Goal: Information Seeking & Learning: Learn about a topic

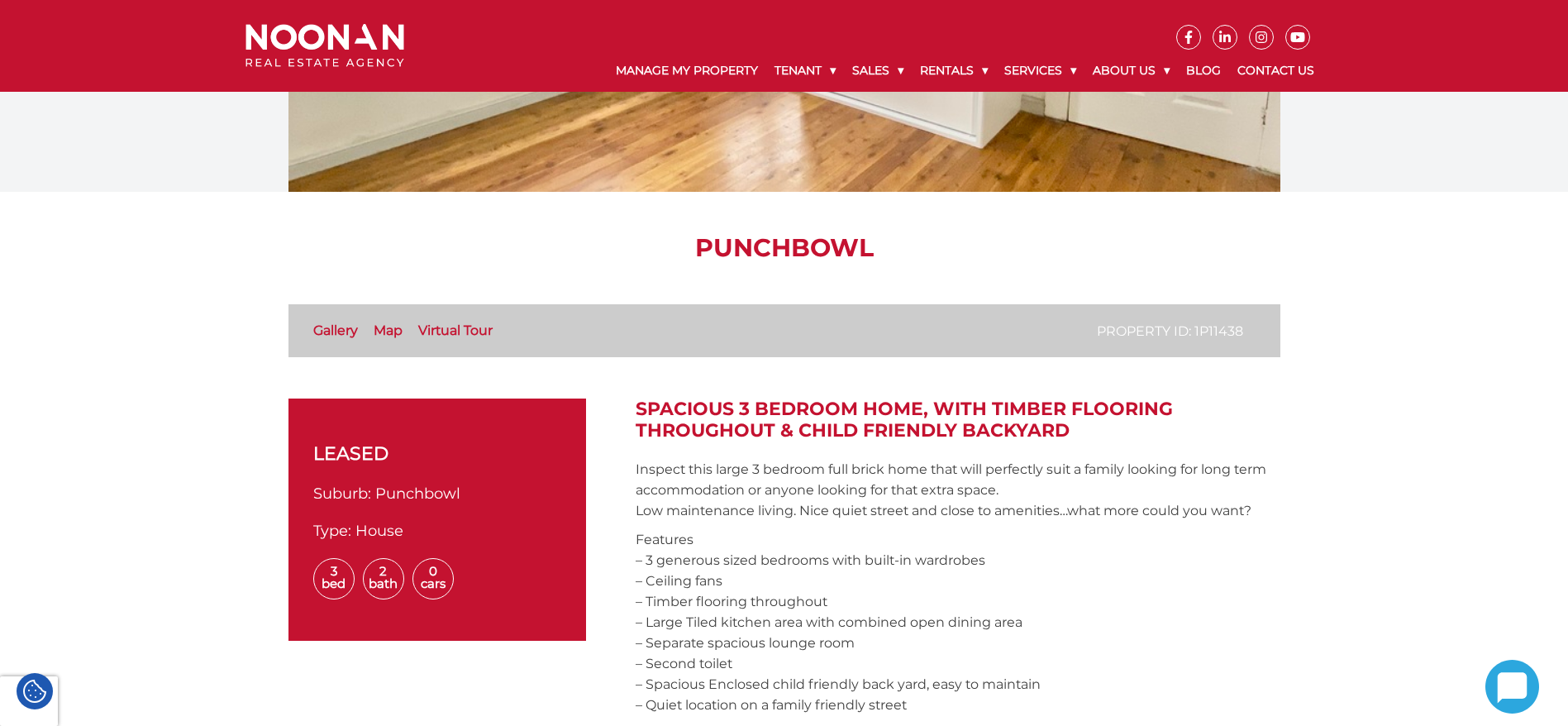
scroll to position [266, 0]
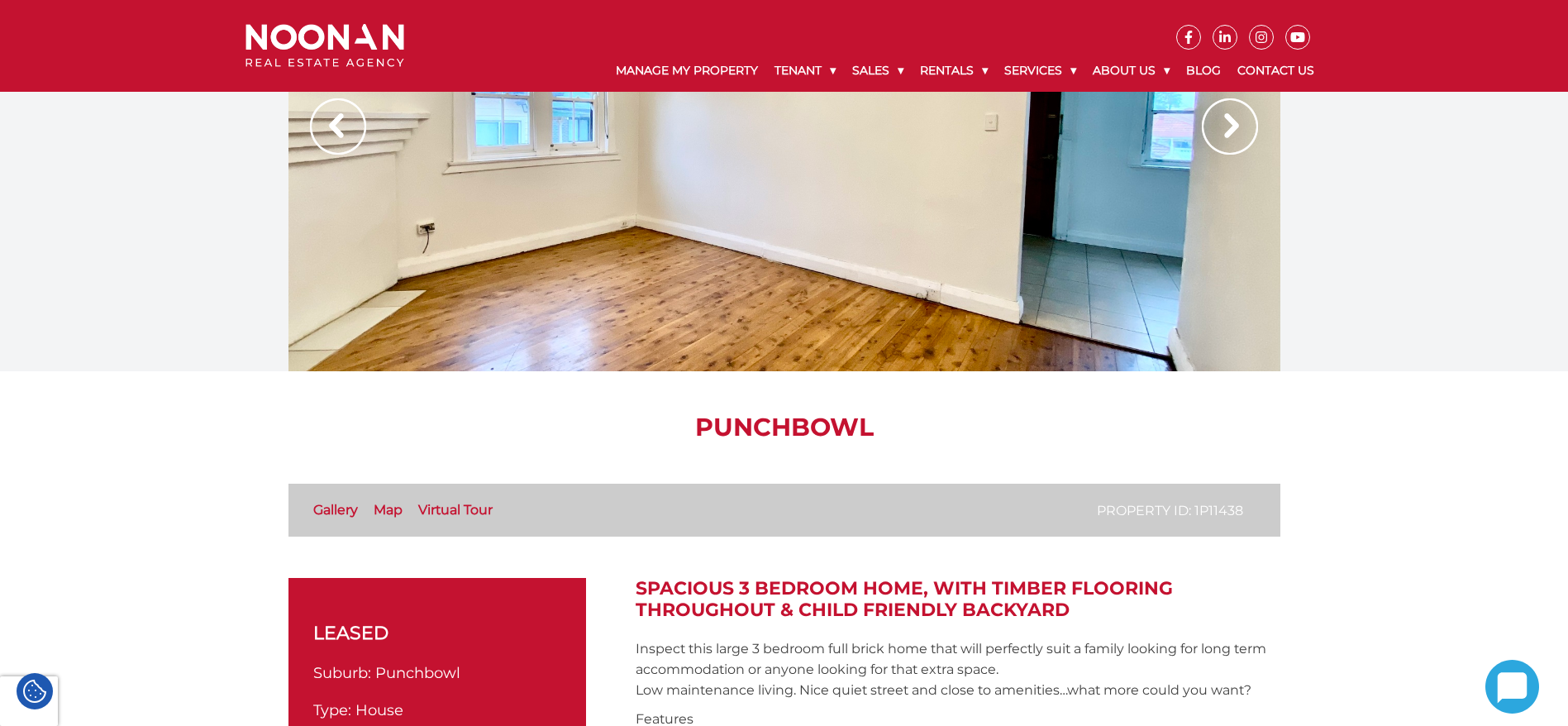
scroll to position [0, 0]
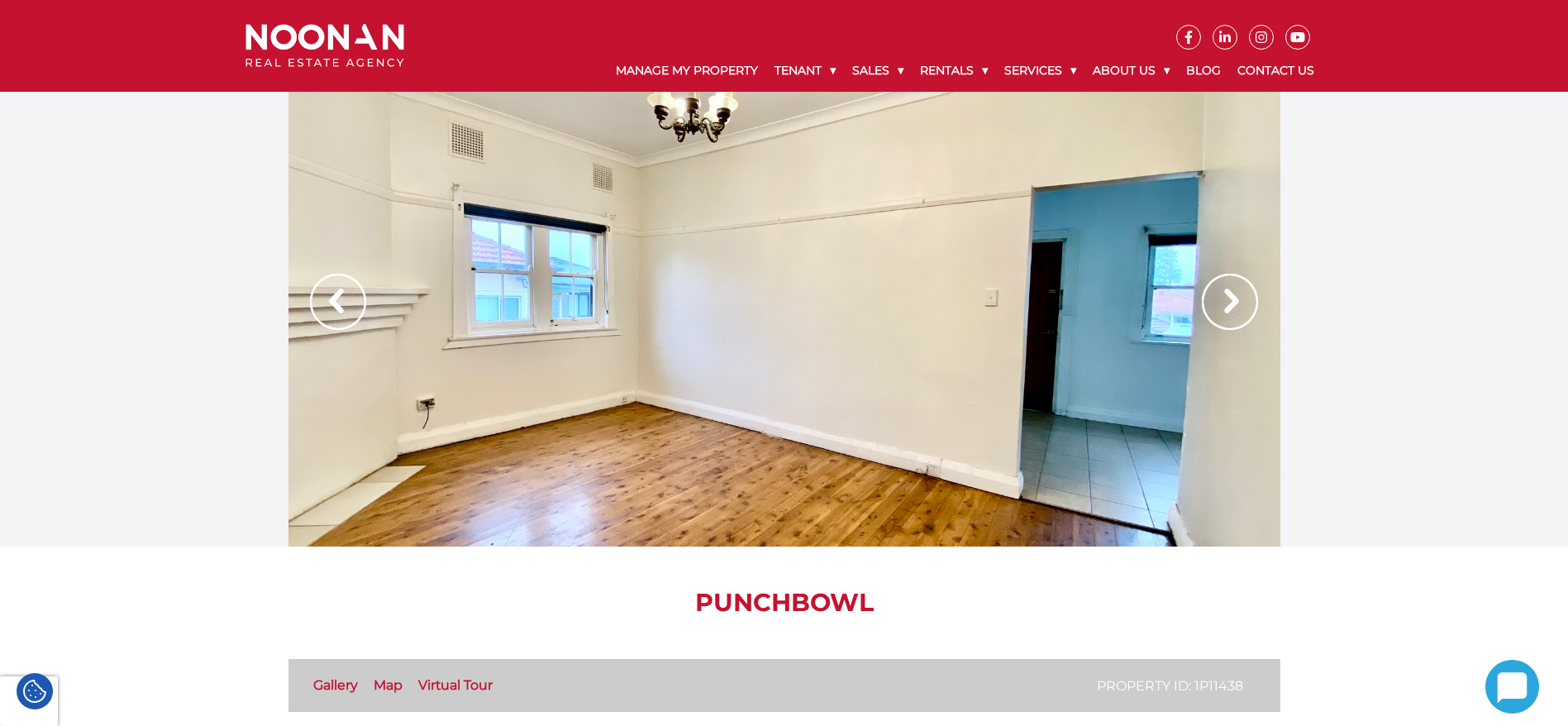
click at [1229, 305] on img at bounding box center [1229, 302] width 56 height 57
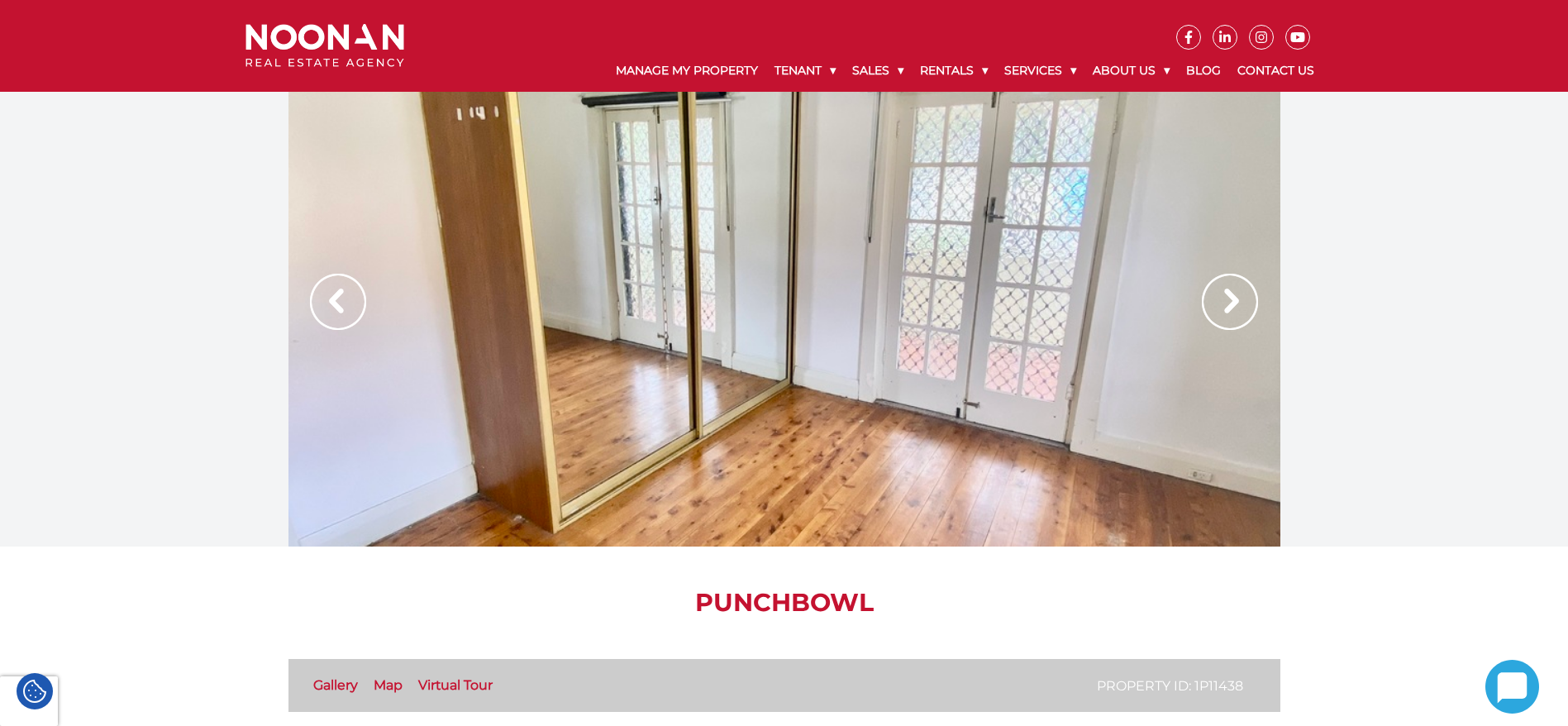
click at [1229, 305] on img at bounding box center [1229, 302] width 56 height 57
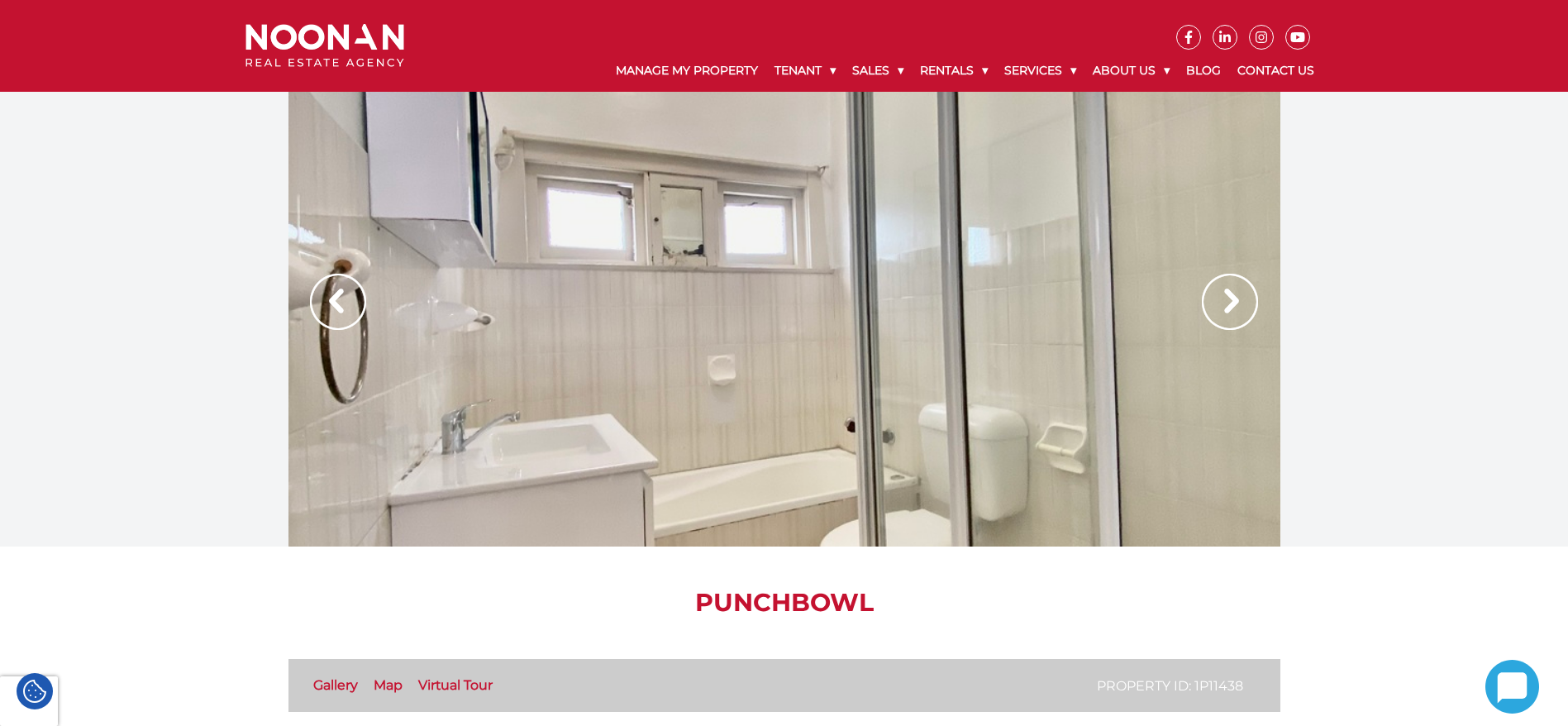
click at [1229, 305] on img at bounding box center [1229, 302] width 56 height 57
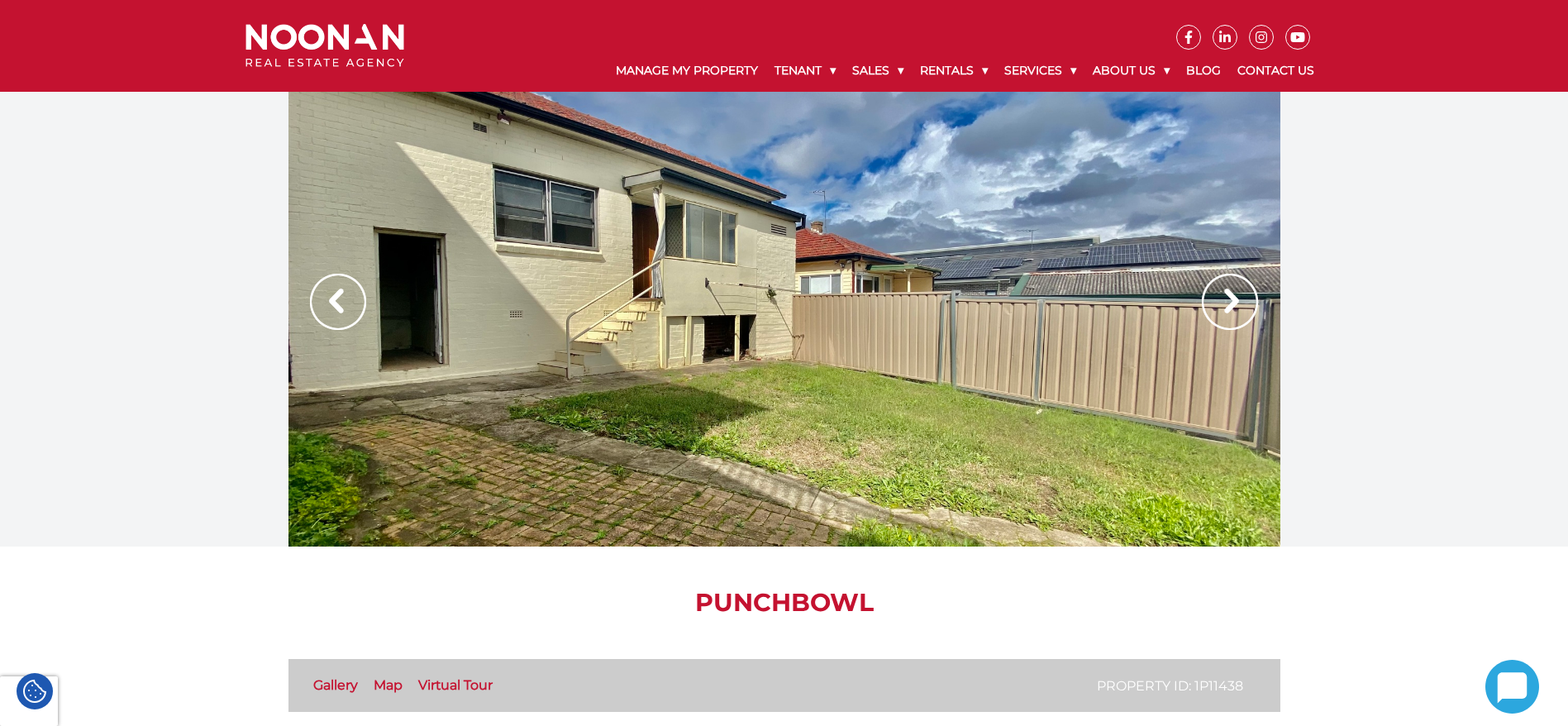
click at [1230, 310] on img at bounding box center [1229, 302] width 56 height 57
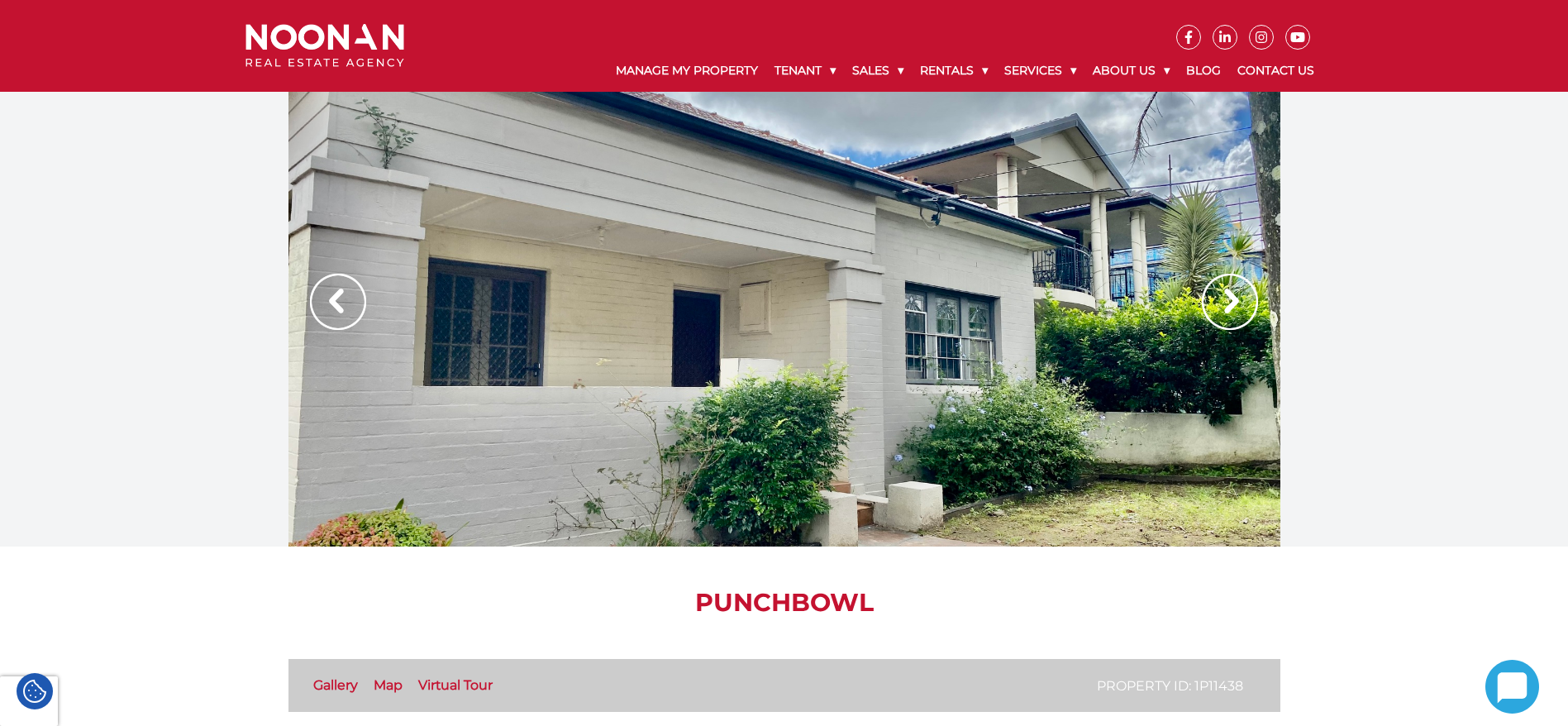
click at [1230, 310] on img at bounding box center [1229, 302] width 56 height 57
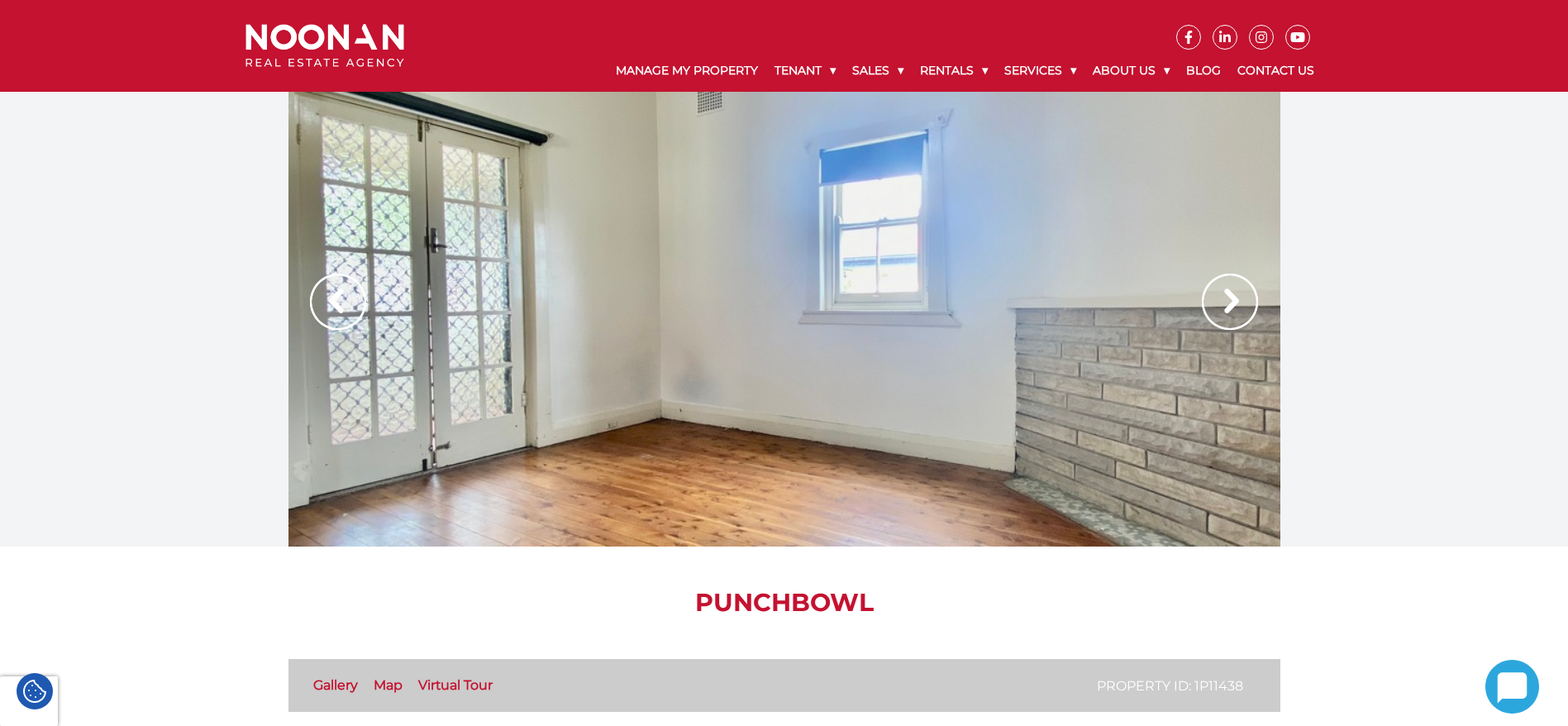
click at [1230, 310] on img at bounding box center [1229, 302] width 56 height 57
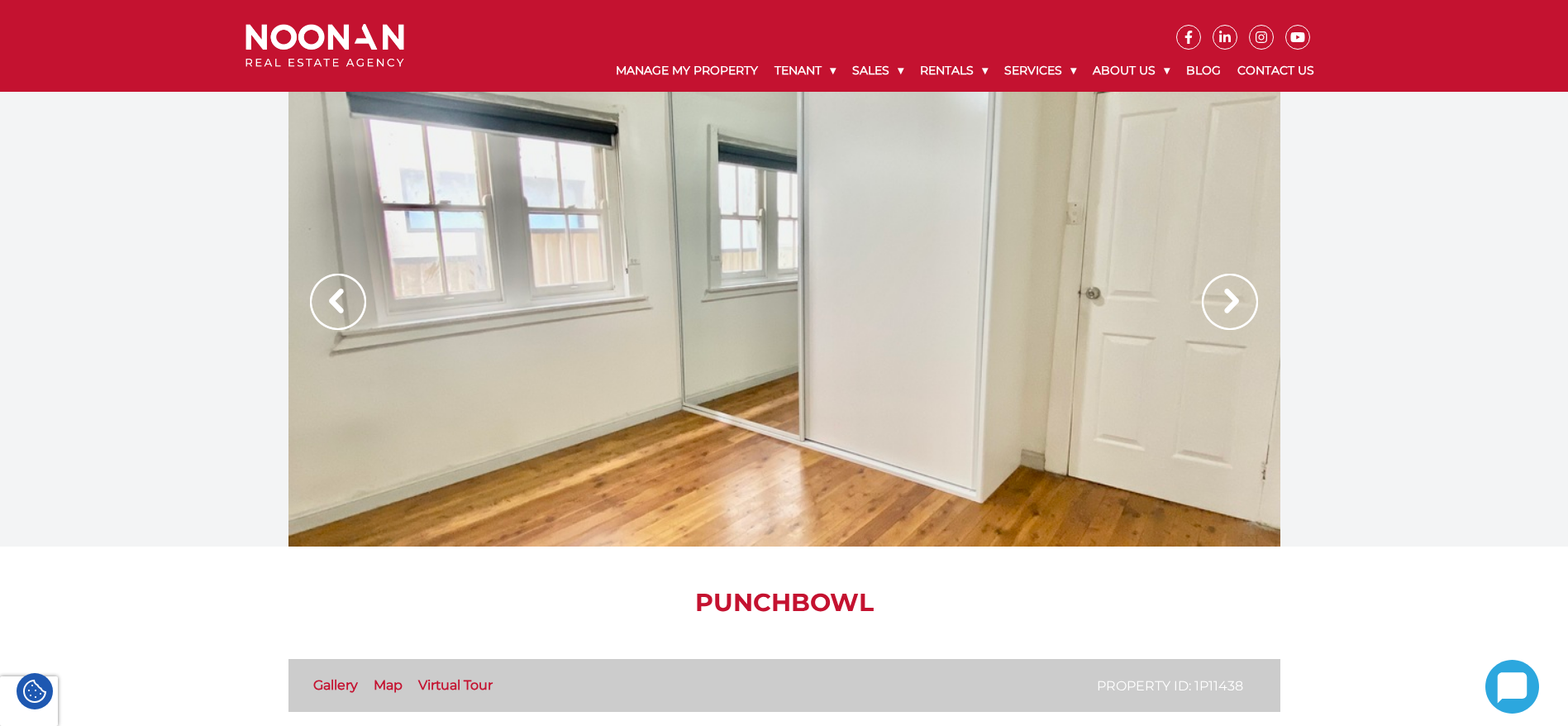
click at [1230, 310] on img at bounding box center [1229, 302] width 56 height 57
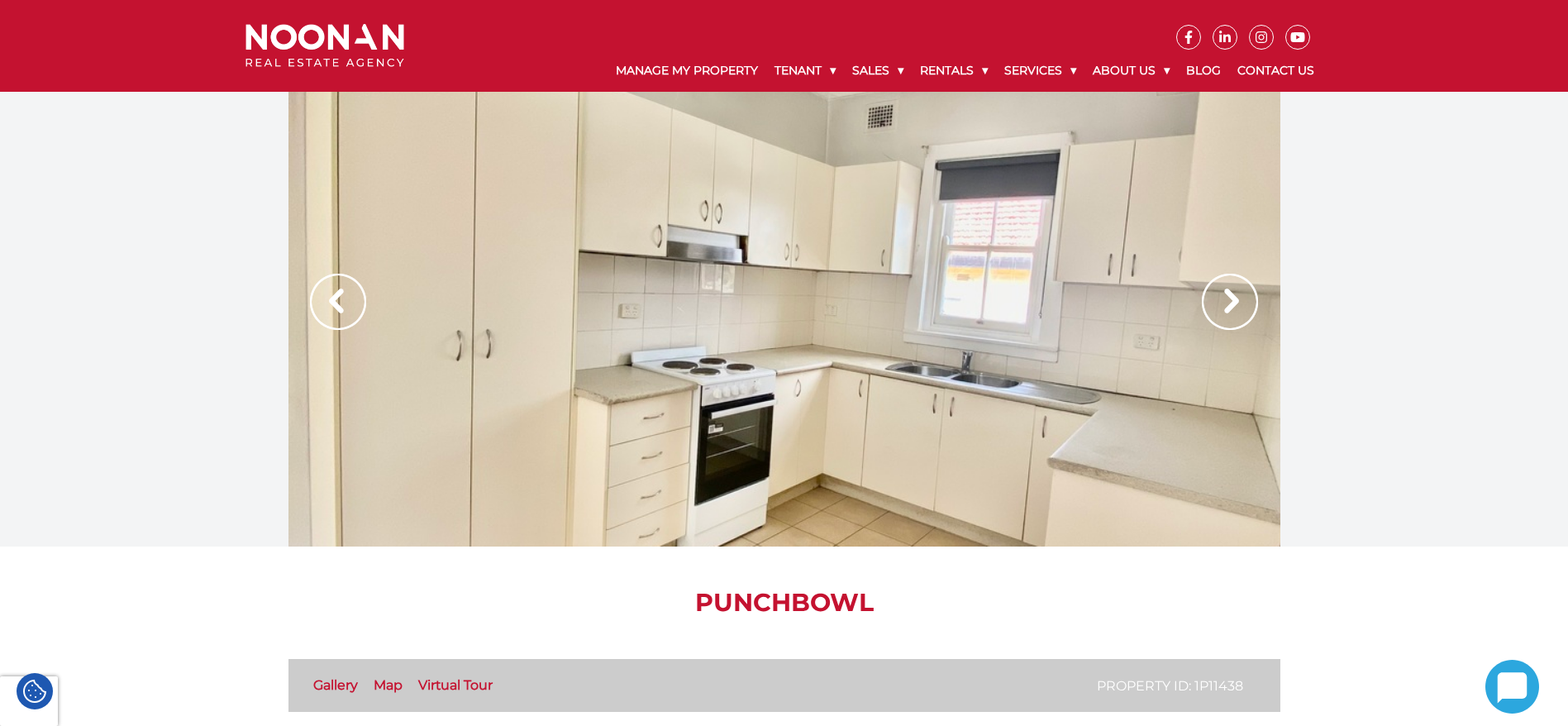
click at [1230, 310] on img at bounding box center [1229, 302] width 56 height 57
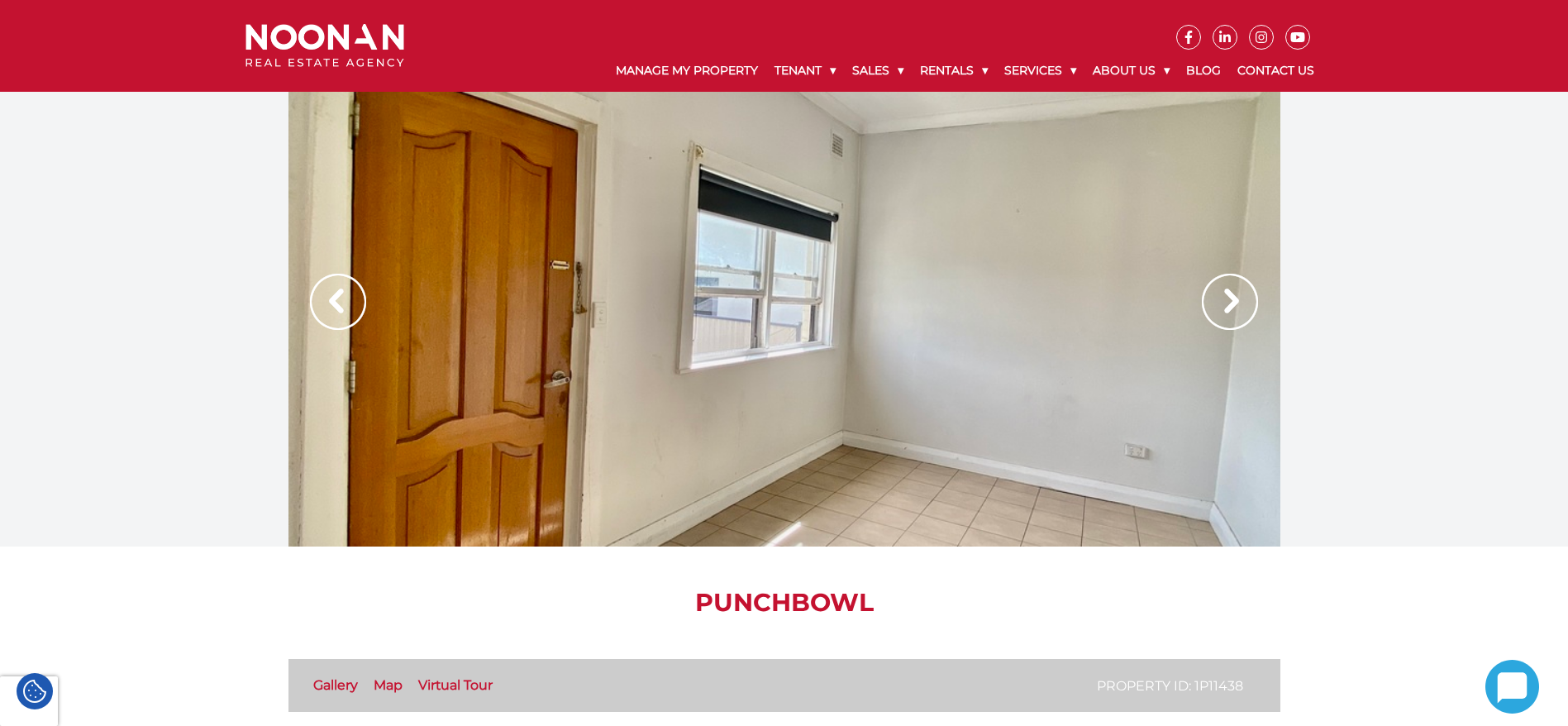
click at [1230, 310] on img at bounding box center [1229, 302] width 56 height 57
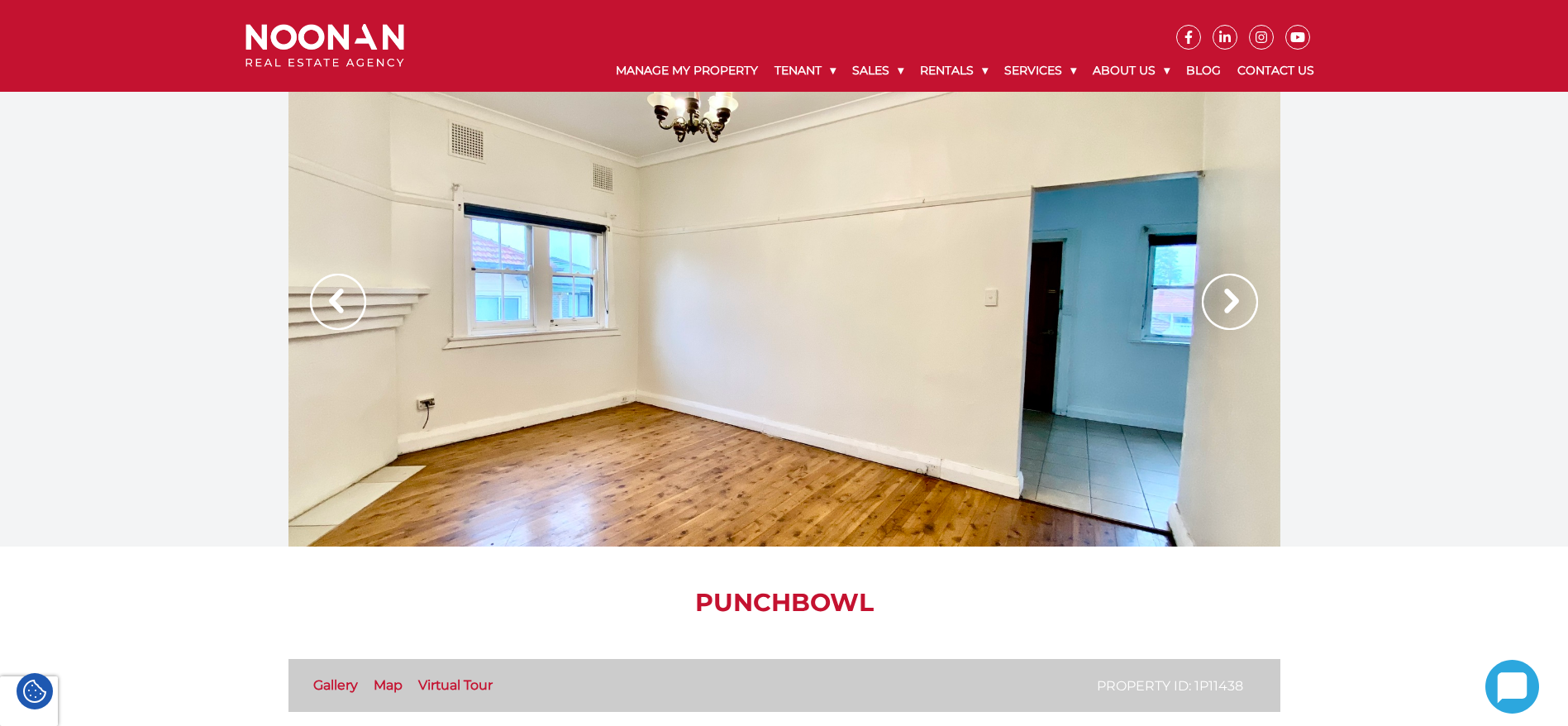
click at [1230, 310] on img at bounding box center [1229, 302] width 56 height 57
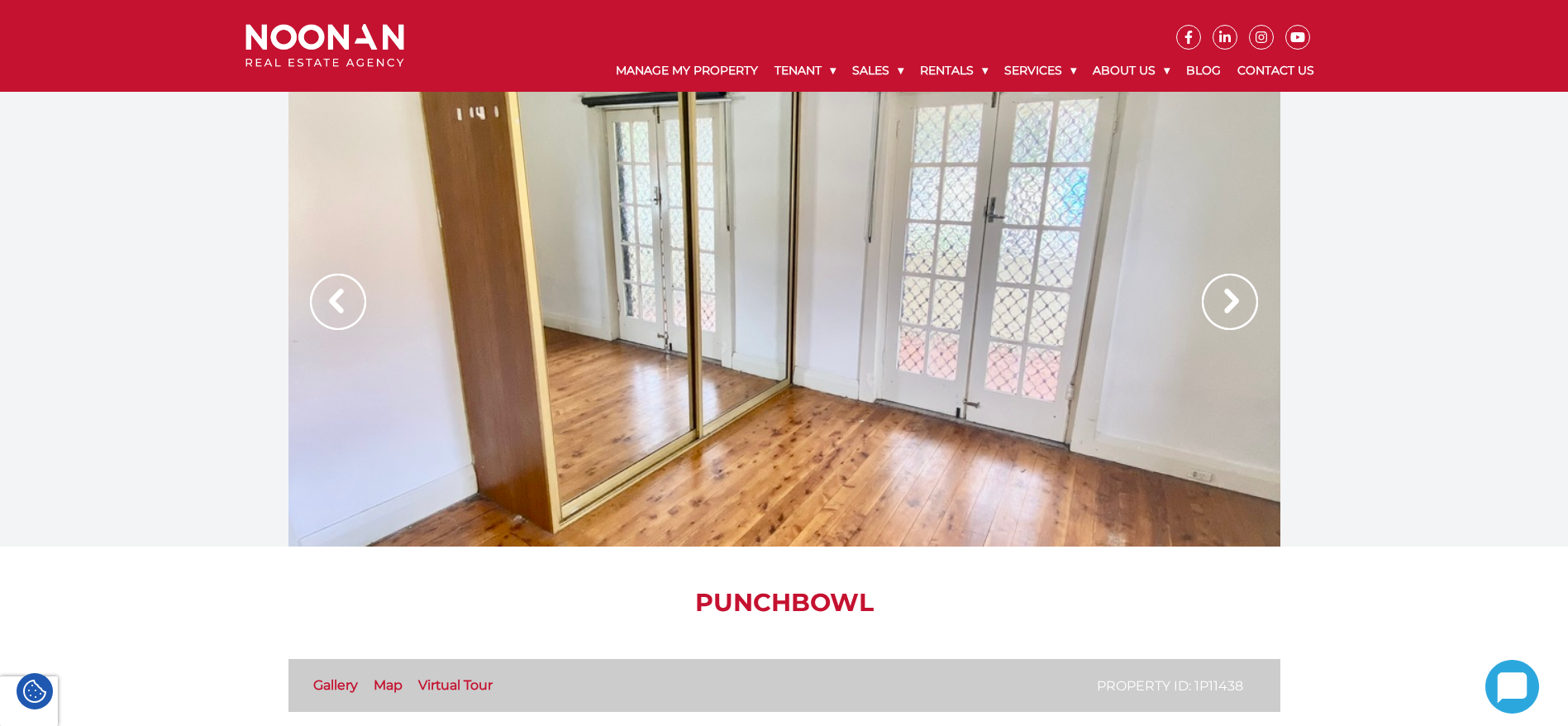
click at [1230, 310] on img at bounding box center [1229, 302] width 56 height 57
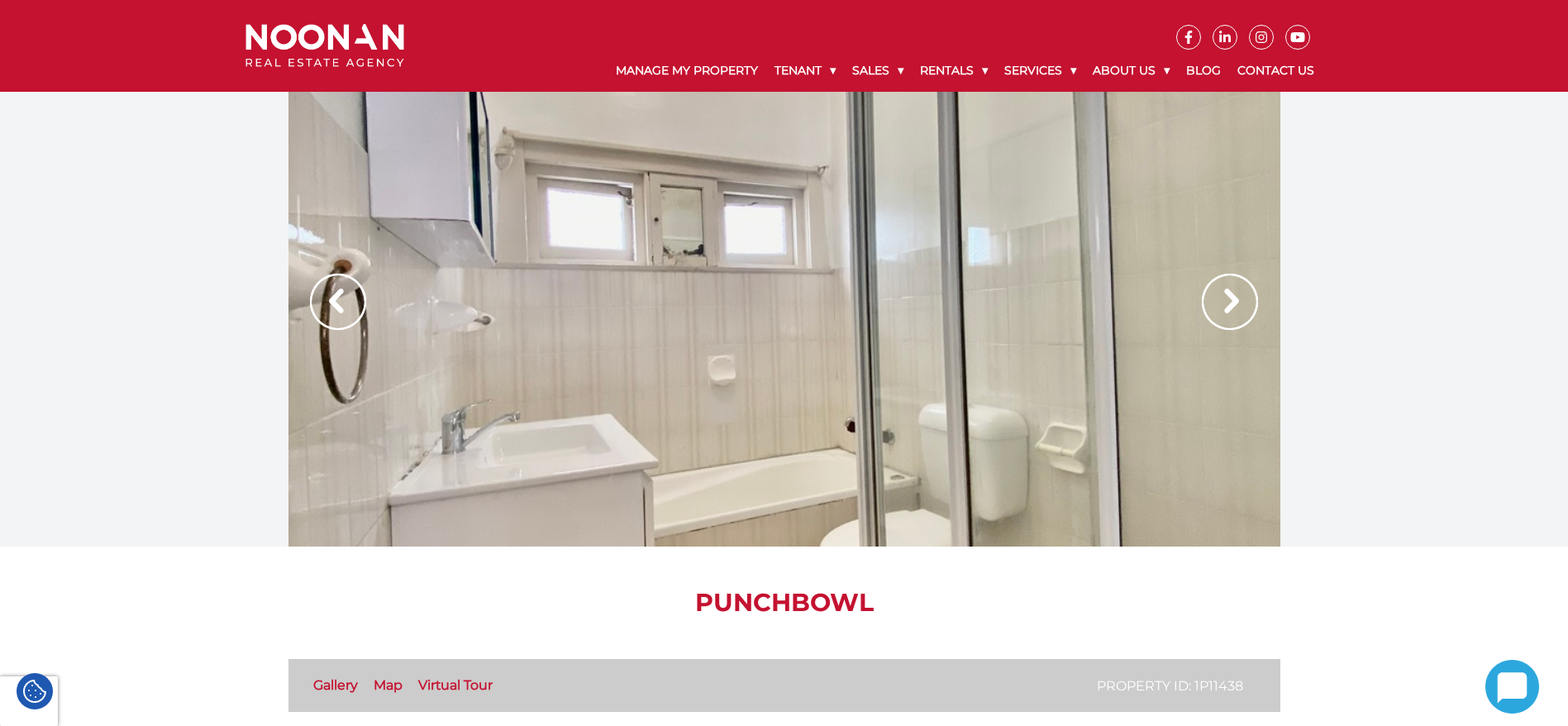
click at [1230, 310] on img at bounding box center [1229, 302] width 56 height 57
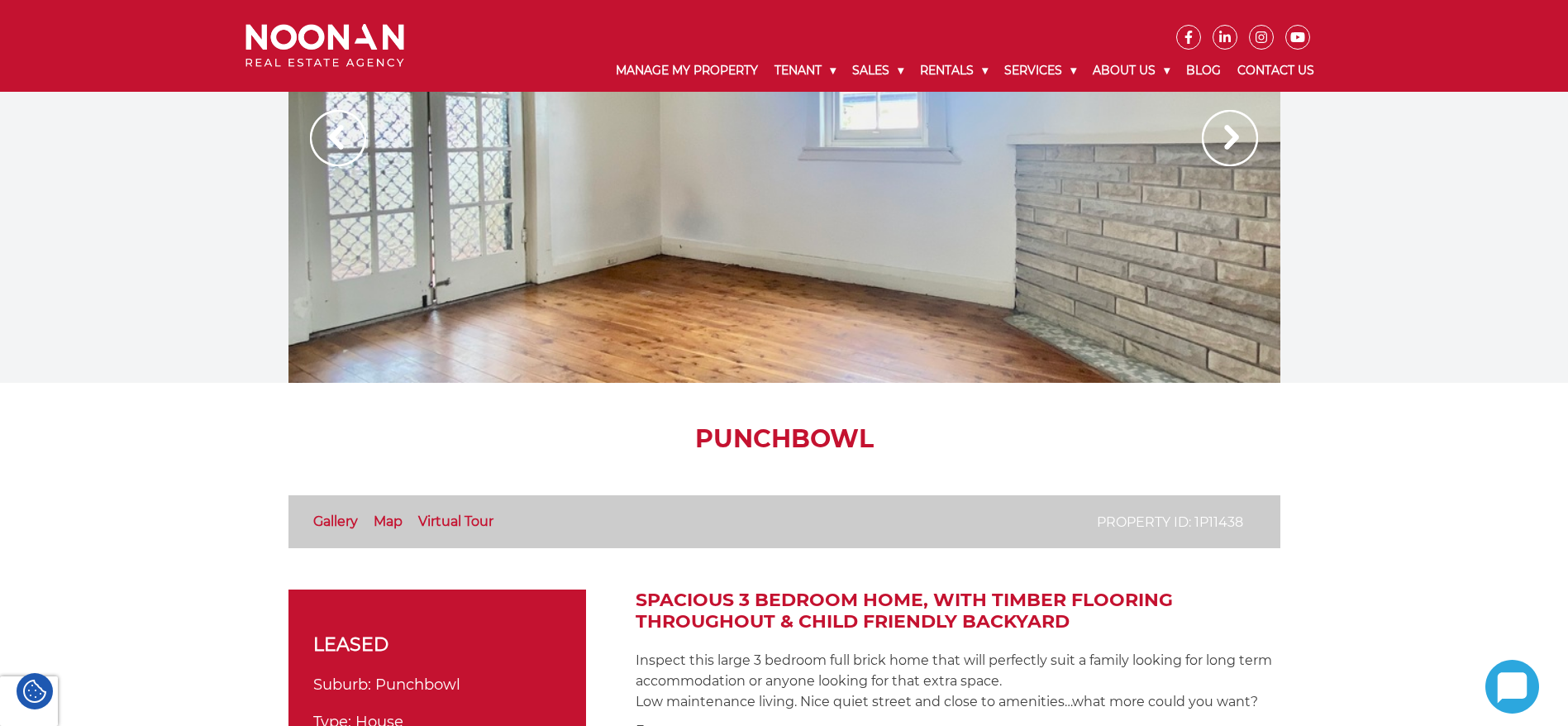
scroll to position [8, 0]
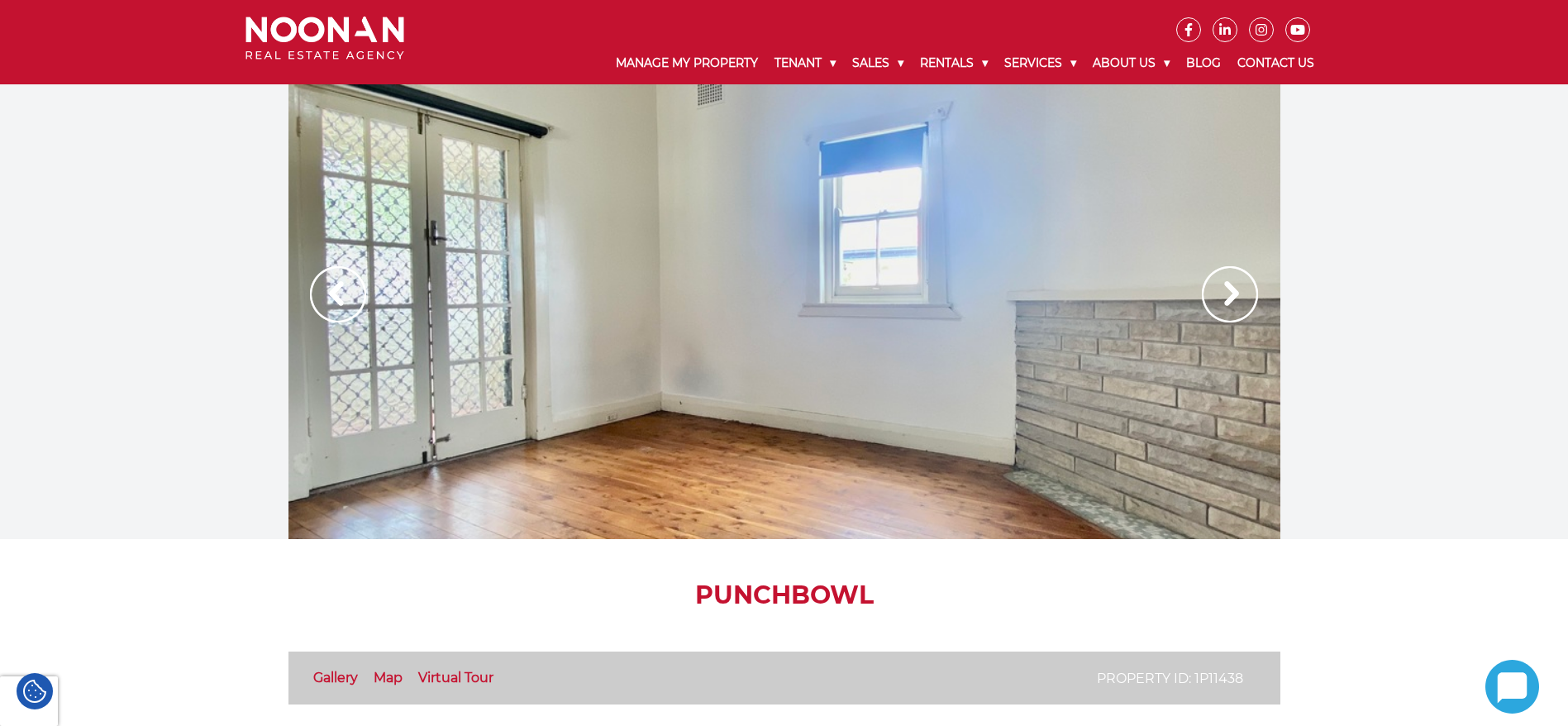
drag, startPoint x: 1586, startPoint y: 220, endPoint x: 1580, endPoint y: 60, distance: 160.1
